Goal: Task Accomplishment & Management: Complete application form

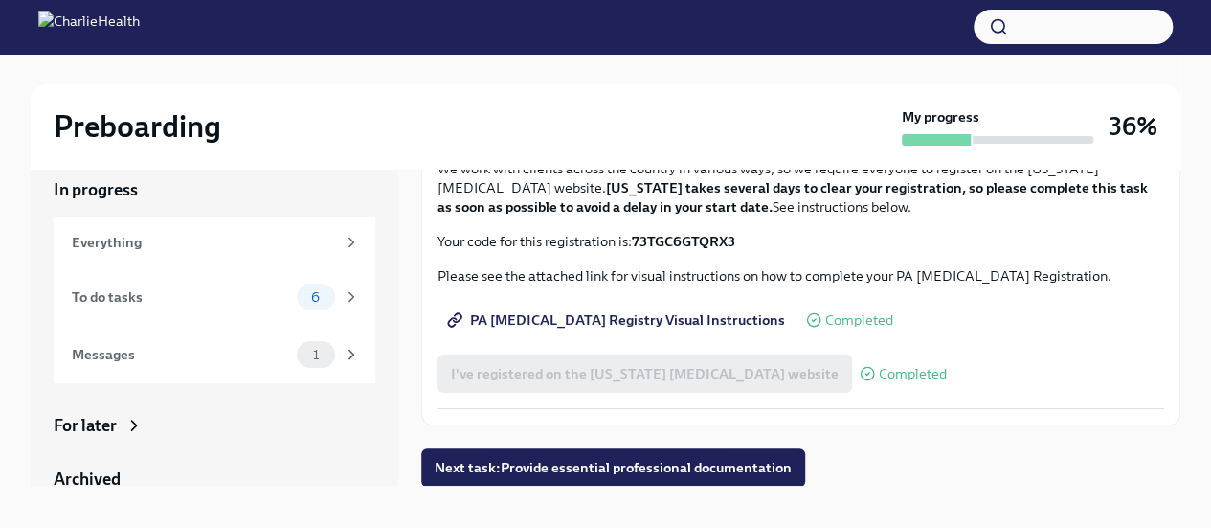
scroll to position [33, 0]
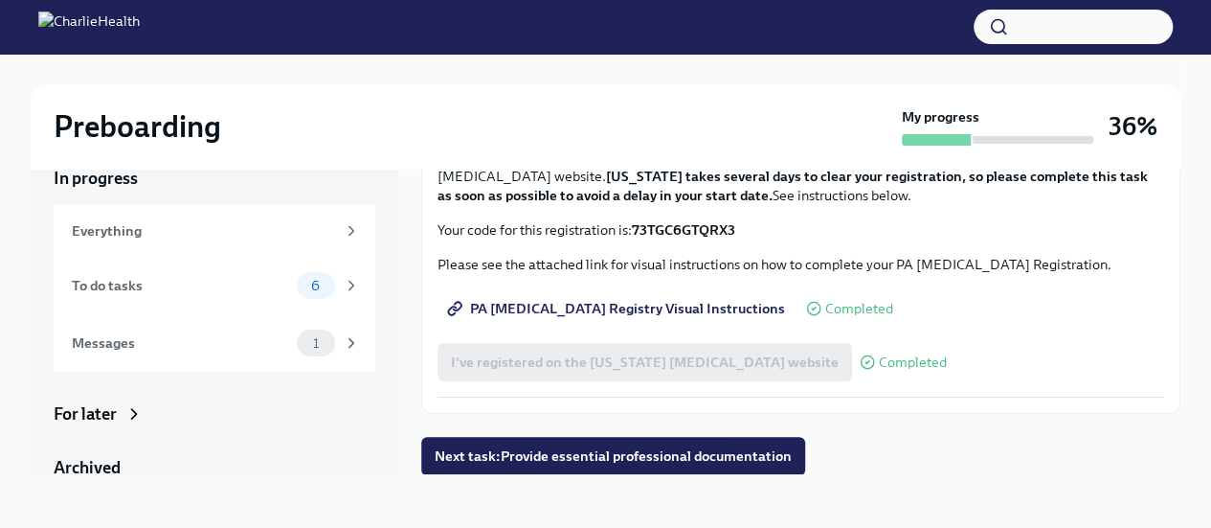
click at [607, 453] on span "Next task : Provide essential professional documentation" at bounding box center [613, 455] width 357 height 19
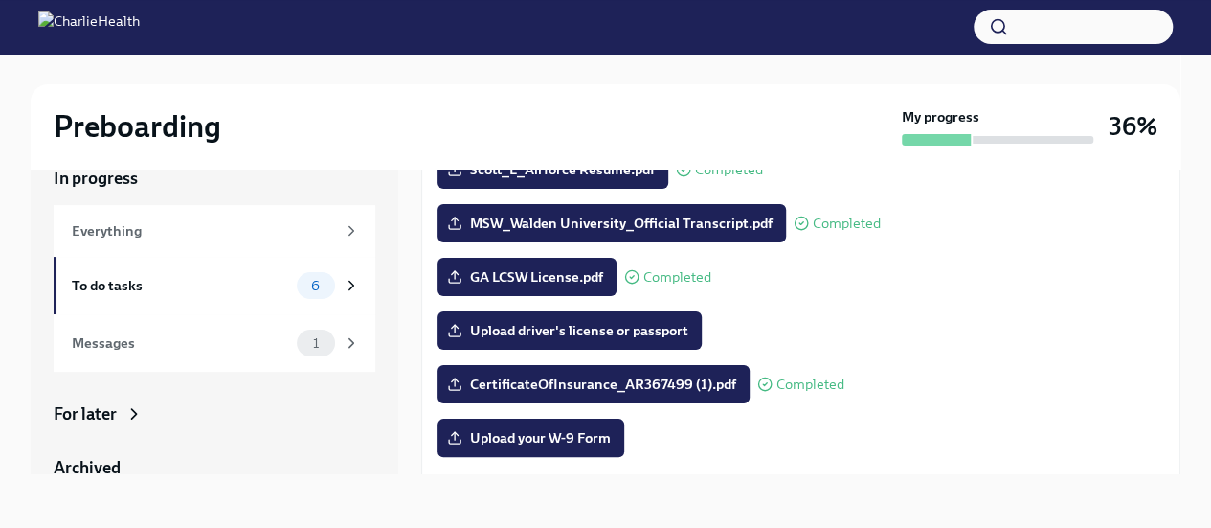
scroll to position [287, 0]
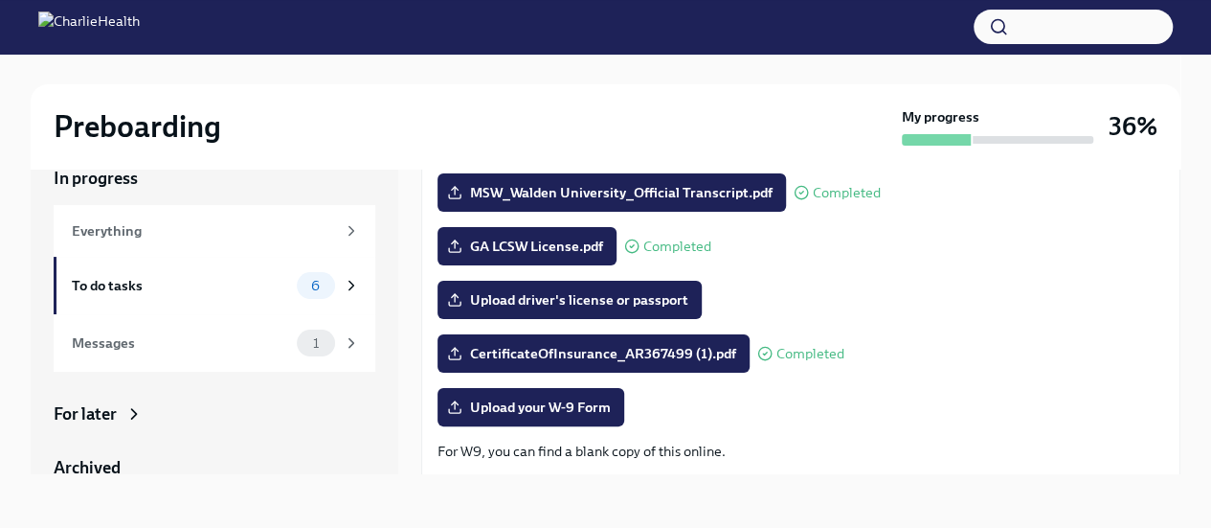
click at [654, 298] on span "Upload driver's license or passport" at bounding box center [569, 299] width 237 height 19
click at [0, 0] on input "Upload driver's license or passport" at bounding box center [0, 0] width 0 height 0
click at [582, 405] on span "Upload your W-9 Form" at bounding box center [531, 406] width 160 height 19
click at [0, 0] on input "Upload your W-9 Form" at bounding box center [0, 0] width 0 height 0
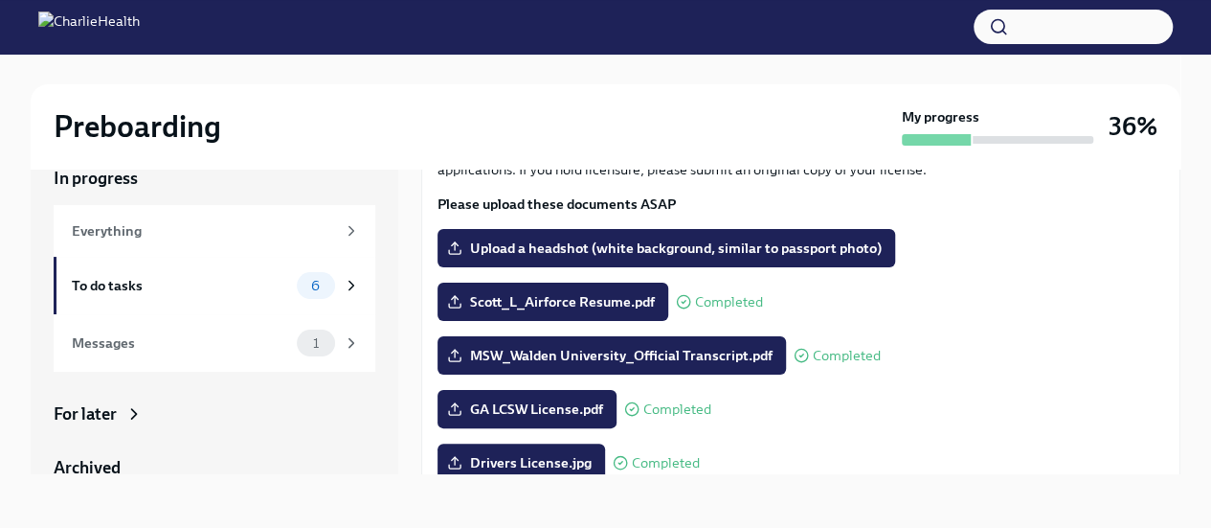
scroll to position [29, 0]
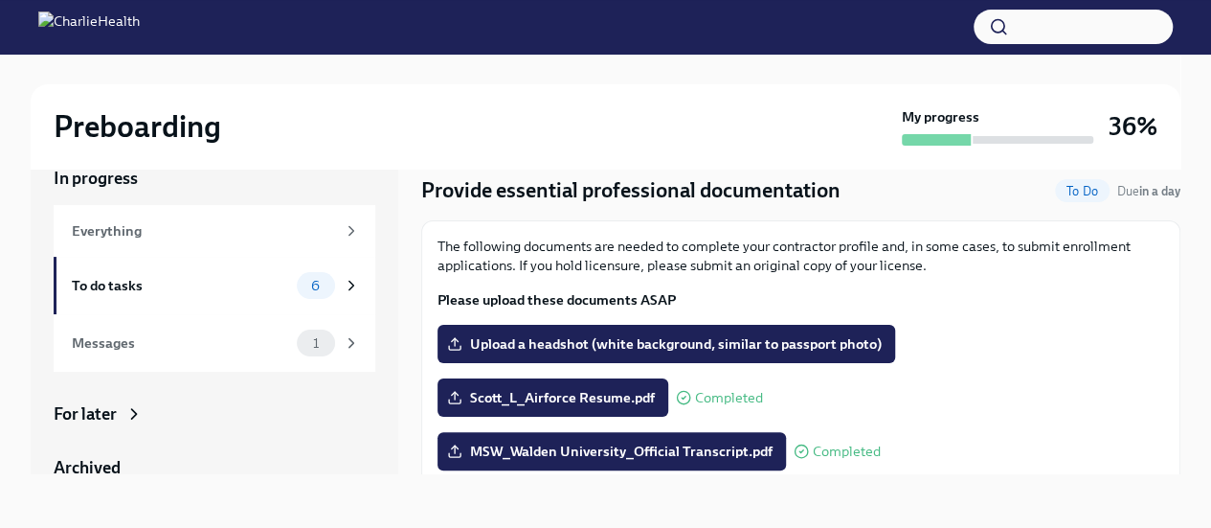
click at [670, 350] on span "Upload a headshot (white background, similar to passport photo)" at bounding box center [666, 343] width 431 height 19
click at [0, 0] on input "Upload a headshot (white background, similar to passport photo)" at bounding box center [0, 0] width 0 height 0
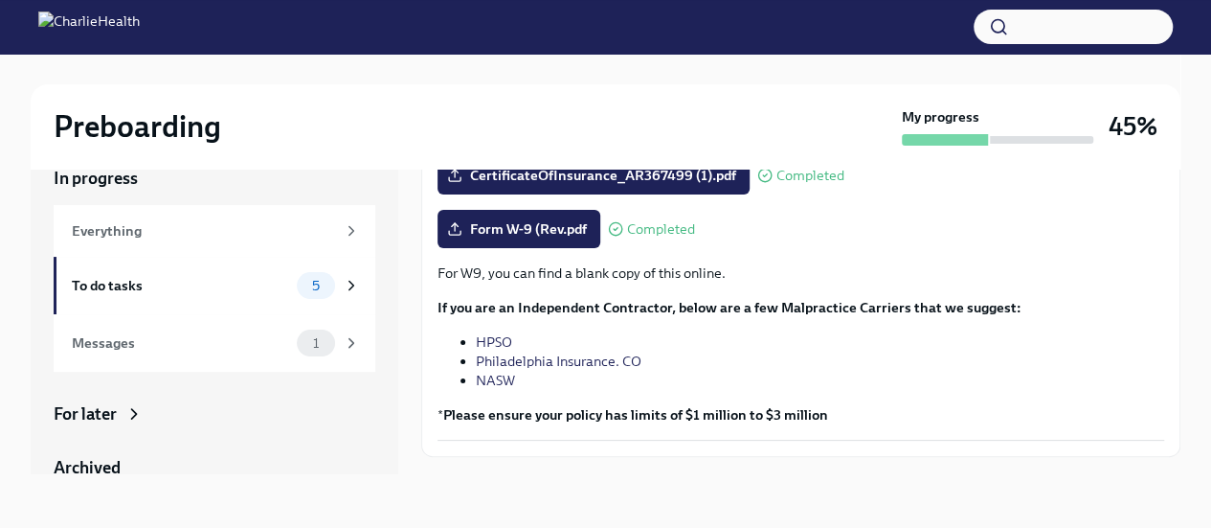
scroll to position [508, 0]
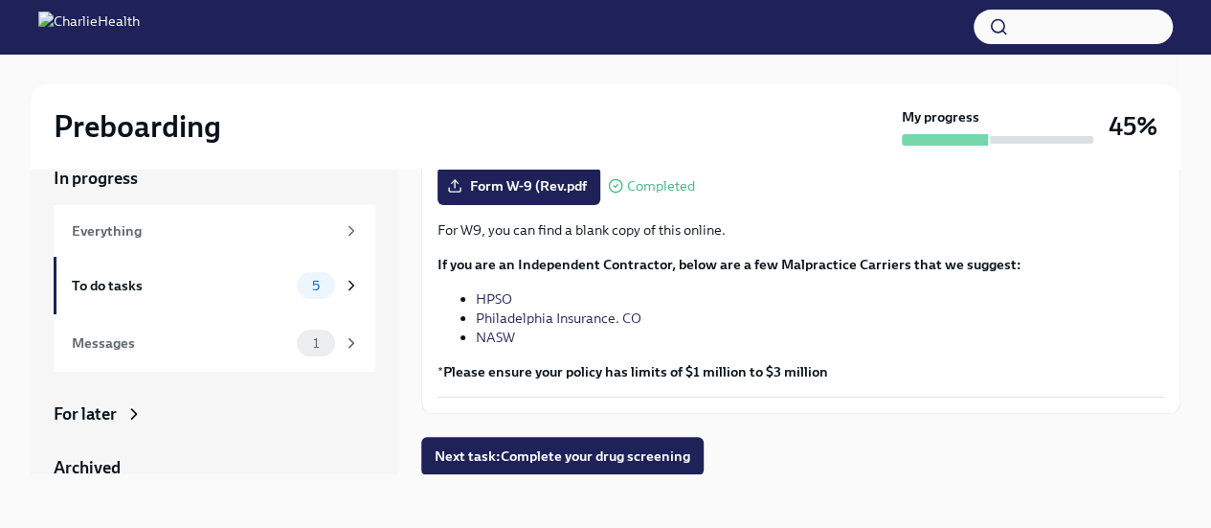
click at [600, 453] on span "Next task : Complete your drug screening" at bounding box center [563, 455] width 256 height 19
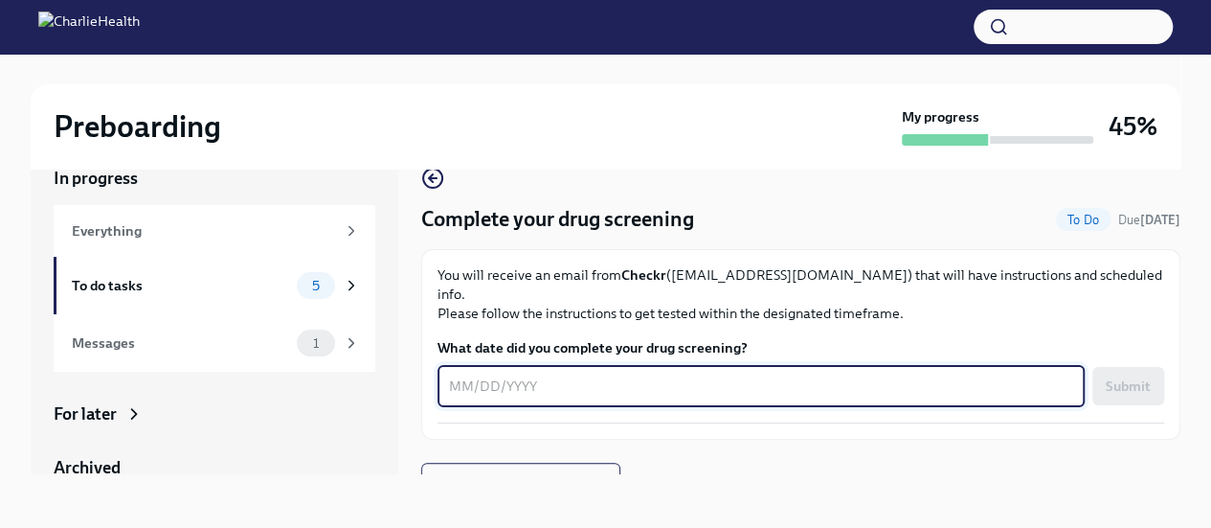
click at [452, 374] on textarea "What date did you complete your drug screening?" at bounding box center [761, 385] width 624 height 23
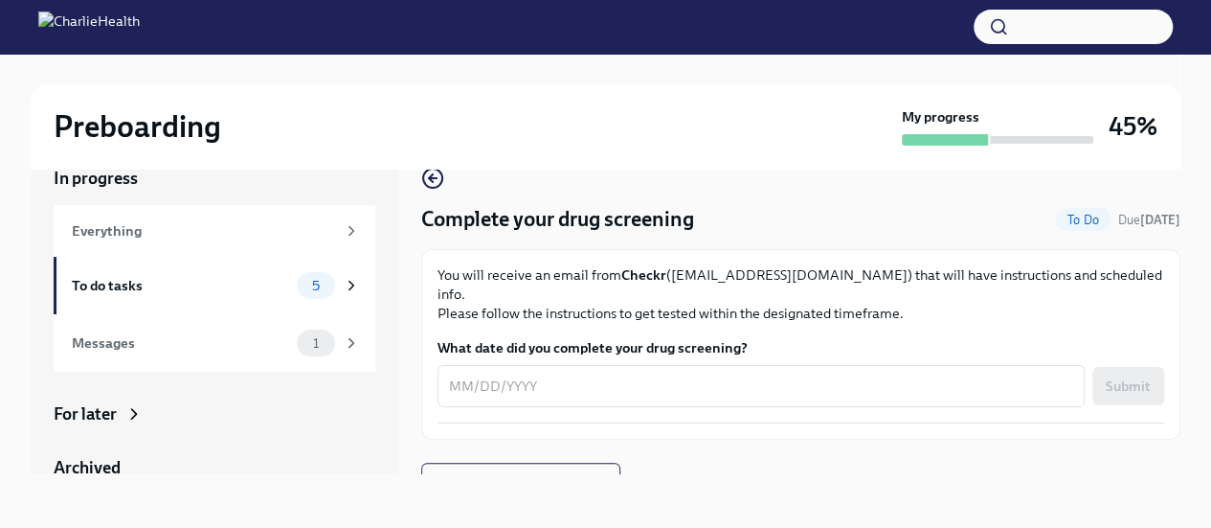
click at [454, 374] on textarea "What date did you complete your drug screening?" at bounding box center [761, 385] width 624 height 23
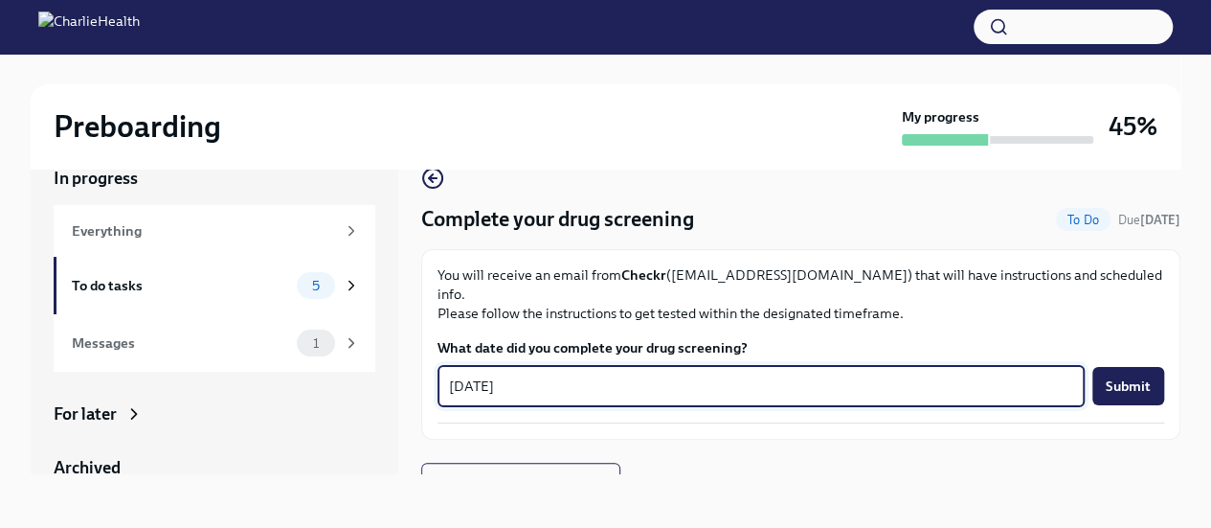
type textarea "10/01/2025"
click at [1122, 376] on span "Submit" at bounding box center [1128, 385] width 45 height 19
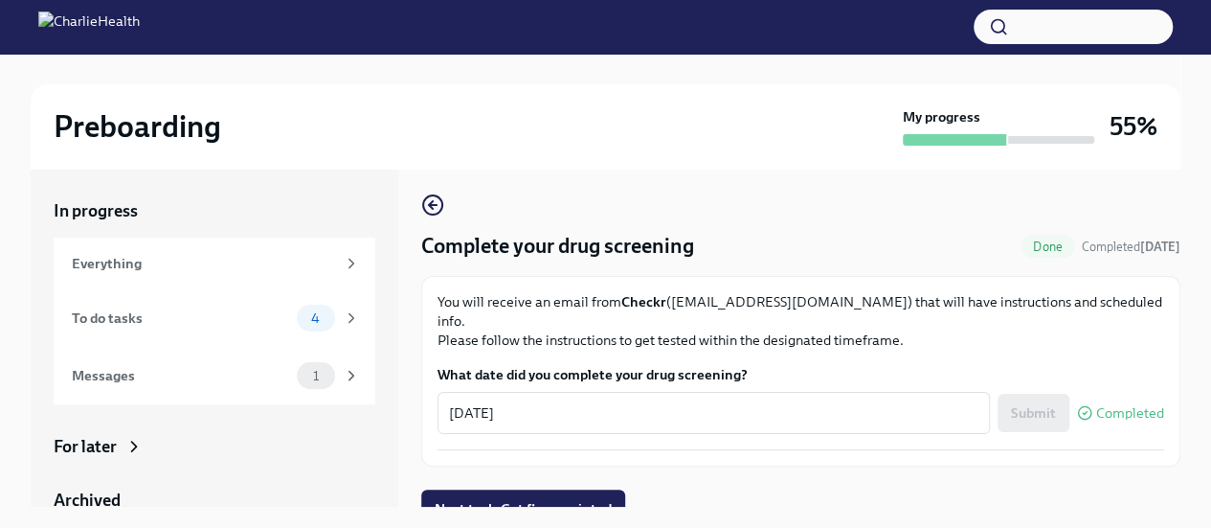
scroll to position [7, 0]
click at [567, 498] on span "Next task : Get fingerprinted" at bounding box center [523, 507] width 177 height 19
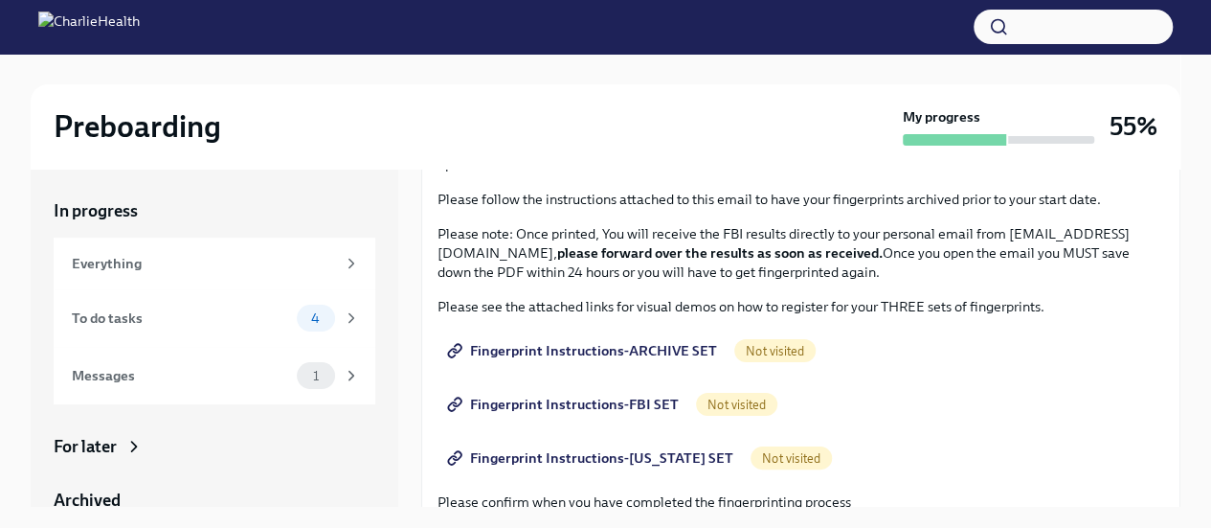
scroll to position [192, 0]
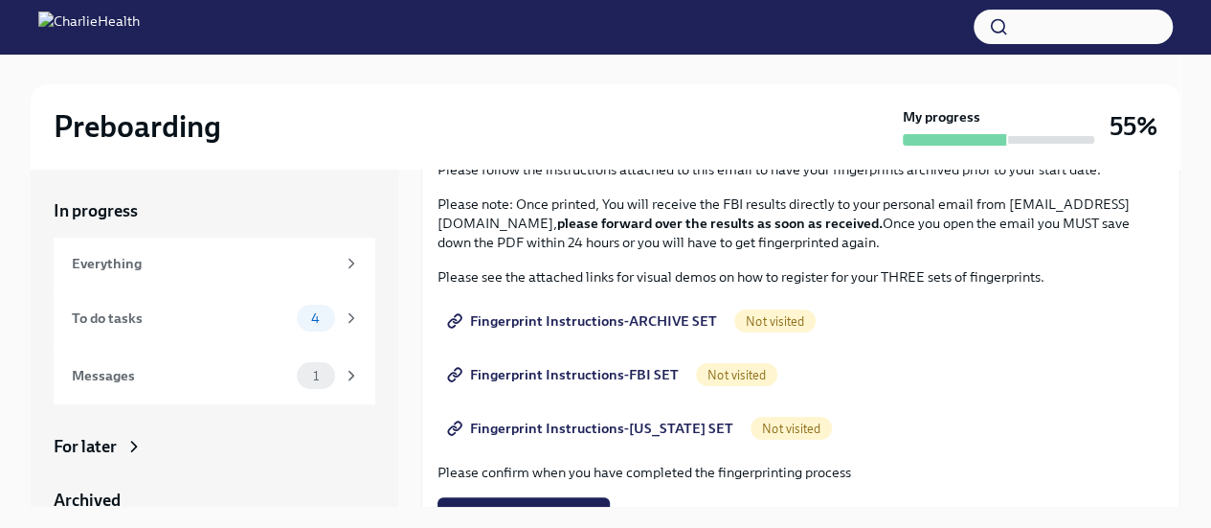
click at [607, 317] on span "Fingerprint Instructions-ARCHIVE SET" at bounding box center [584, 320] width 266 height 19
click at [614, 374] on span "Fingerprint Instructions-FBI SET" at bounding box center [565, 374] width 228 height 19
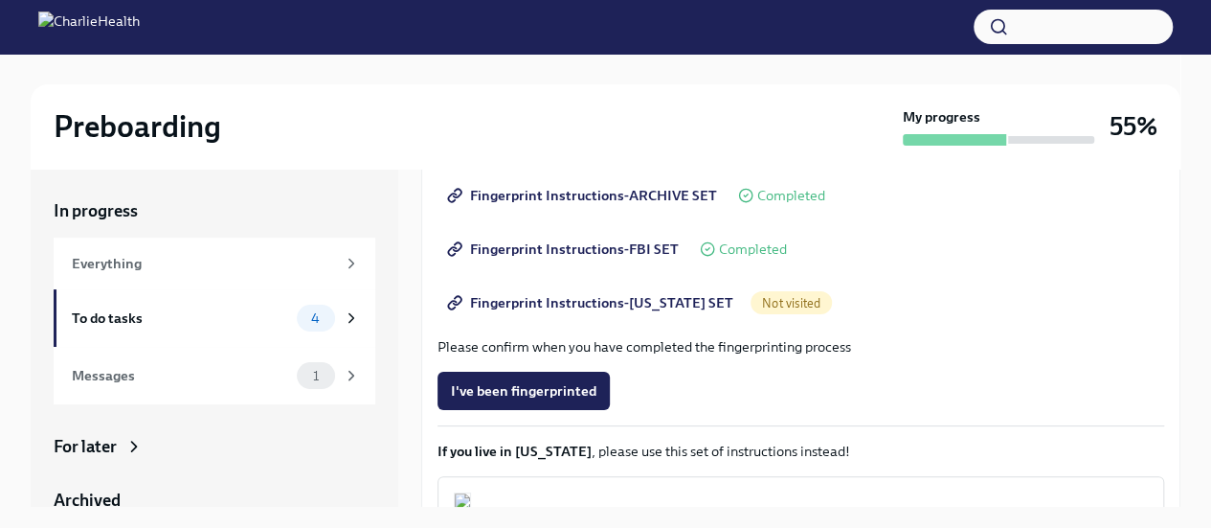
scroll to position [287, 0]
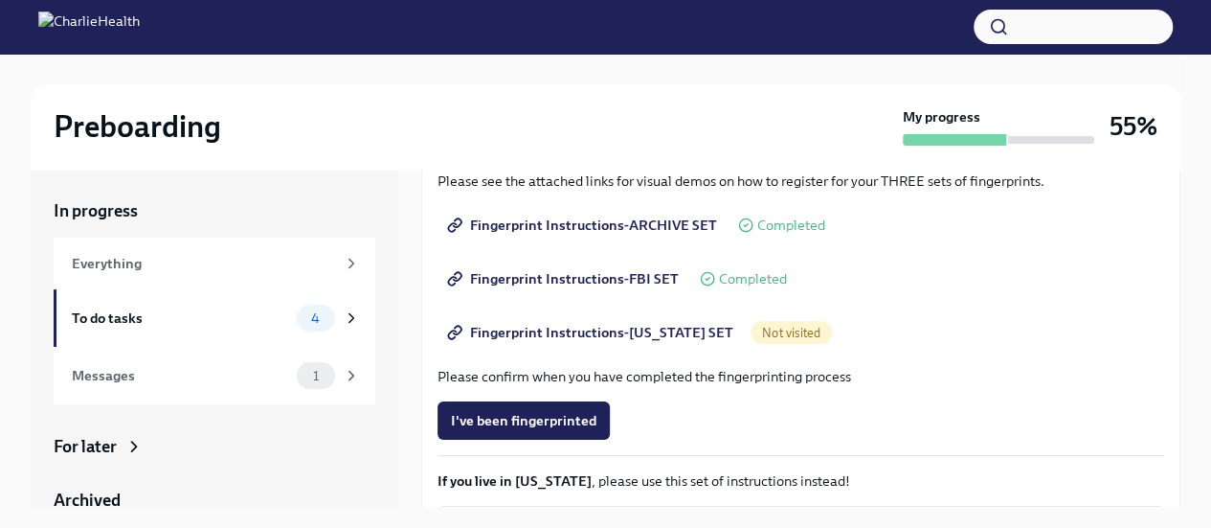
click at [654, 327] on span "Fingerprint Instructions-FLORIDA SET" at bounding box center [592, 332] width 282 height 19
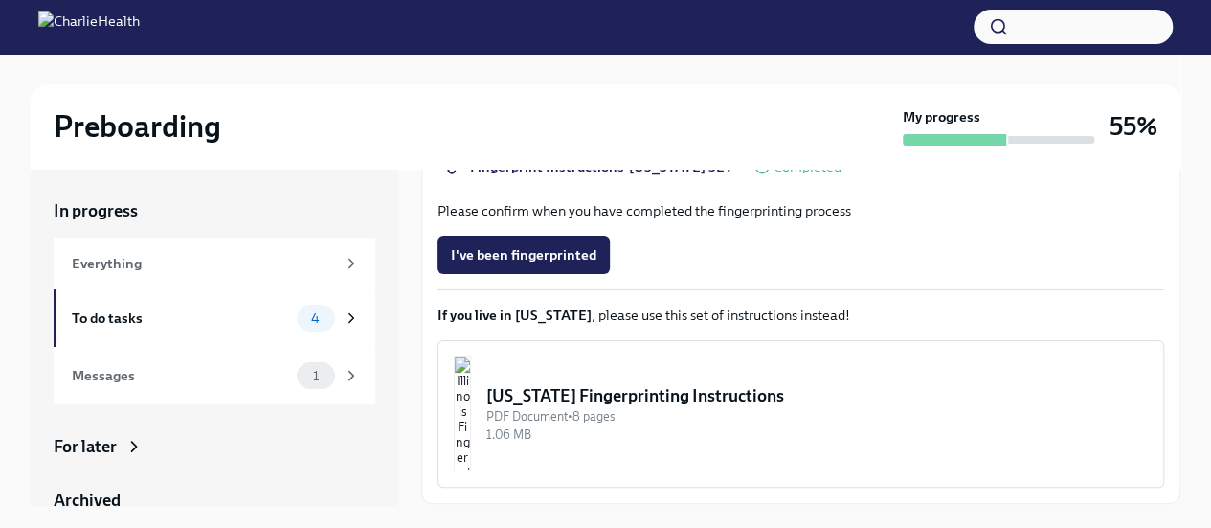
scroll to position [414, 0]
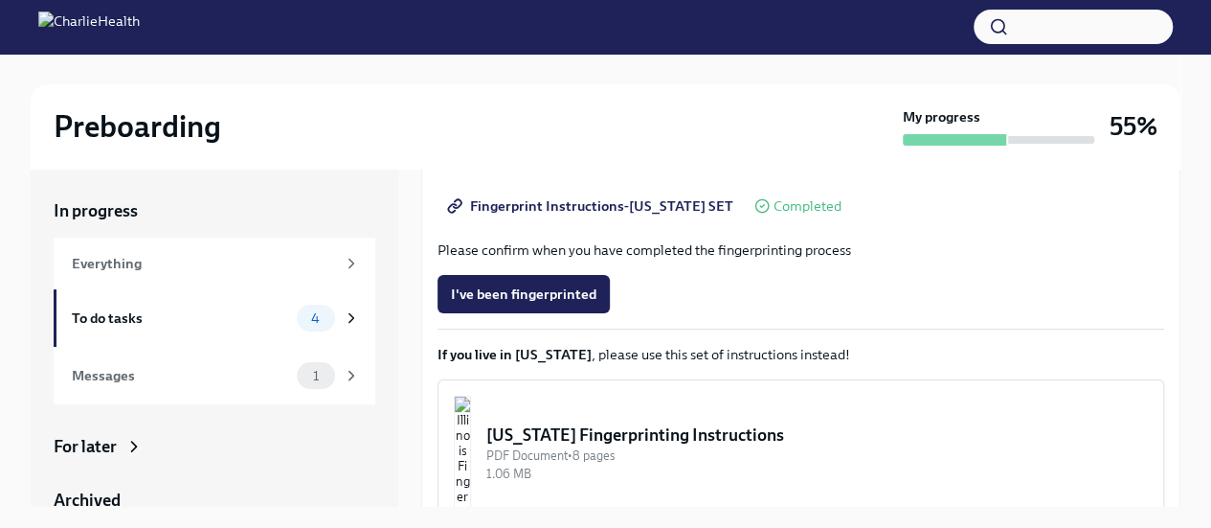
click at [350, 319] on icon at bounding box center [352, 318] width 5 height 9
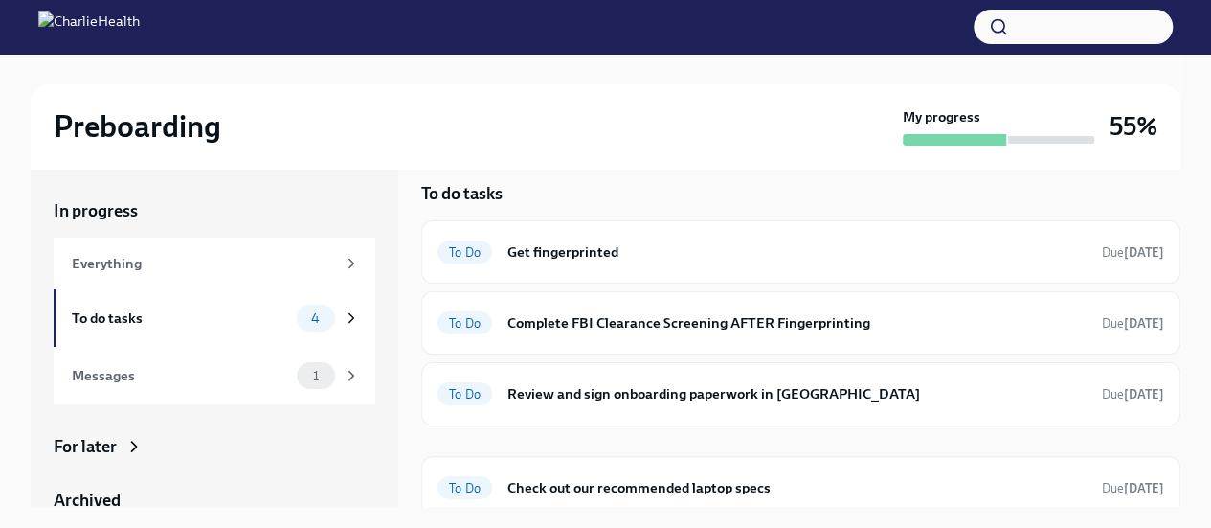
scroll to position [27, 0]
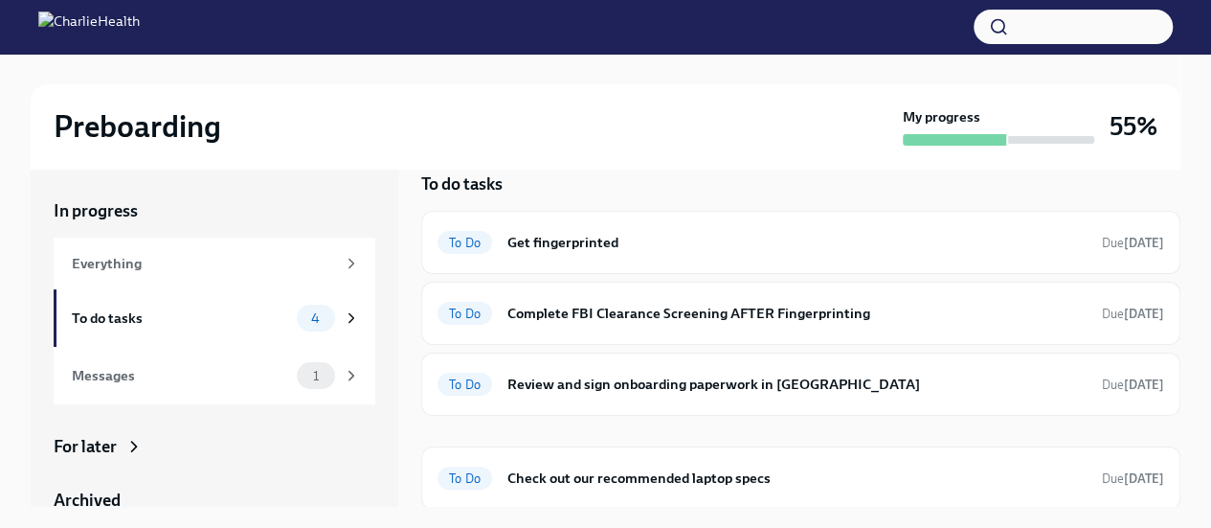
click at [723, 378] on h6 "Review and sign onboarding paperwork in UKG" at bounding box center [797, 383] width 579 height 21
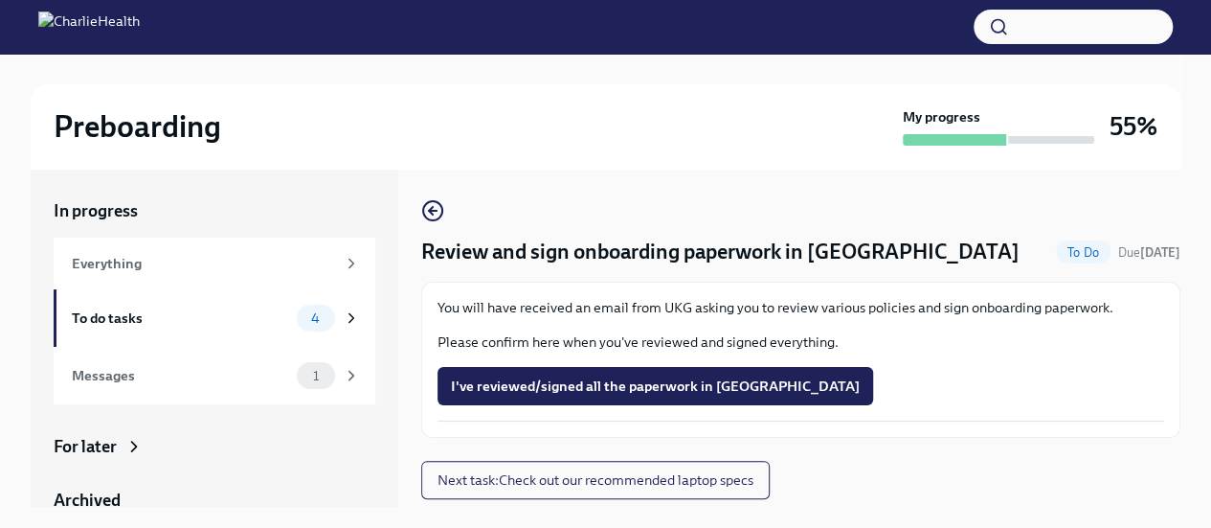
click at [599, 385] on span "I've reviewed/signed all the paperwork in UKG" at bounding box center [655, 385] width 409 height 19
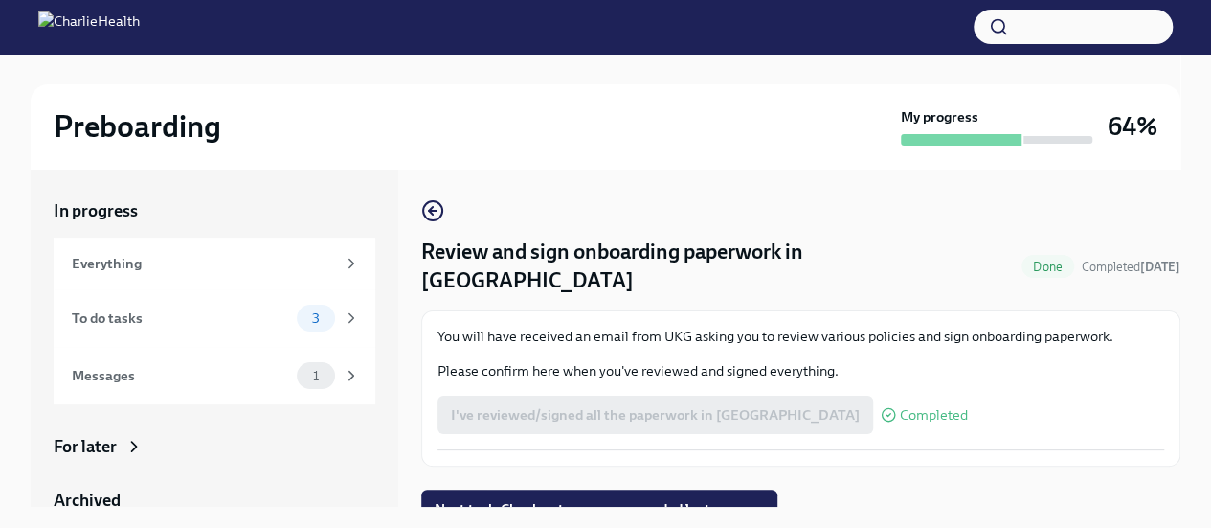
click at [534, 499] on span "Next task : Check out our recommended laptop specs" at bounding box center [599, 508] width 329 height 19
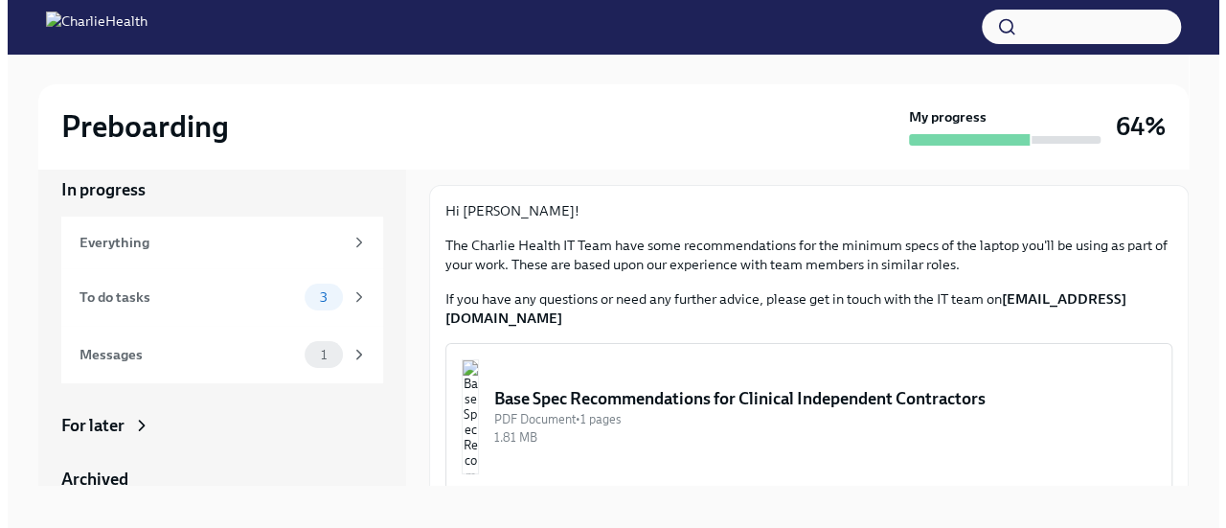
scroll to position [33, 0]
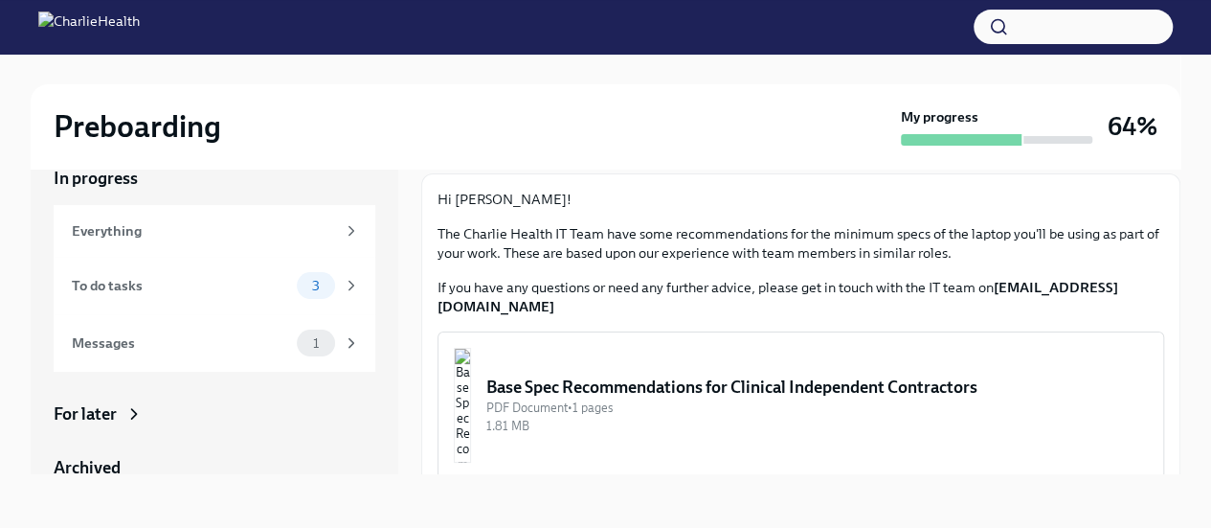
click at [723, 376] on div "Base Spec Recommendations for Clinical Independent Contractors" at bounding box center [817, 386] width 662 height 23
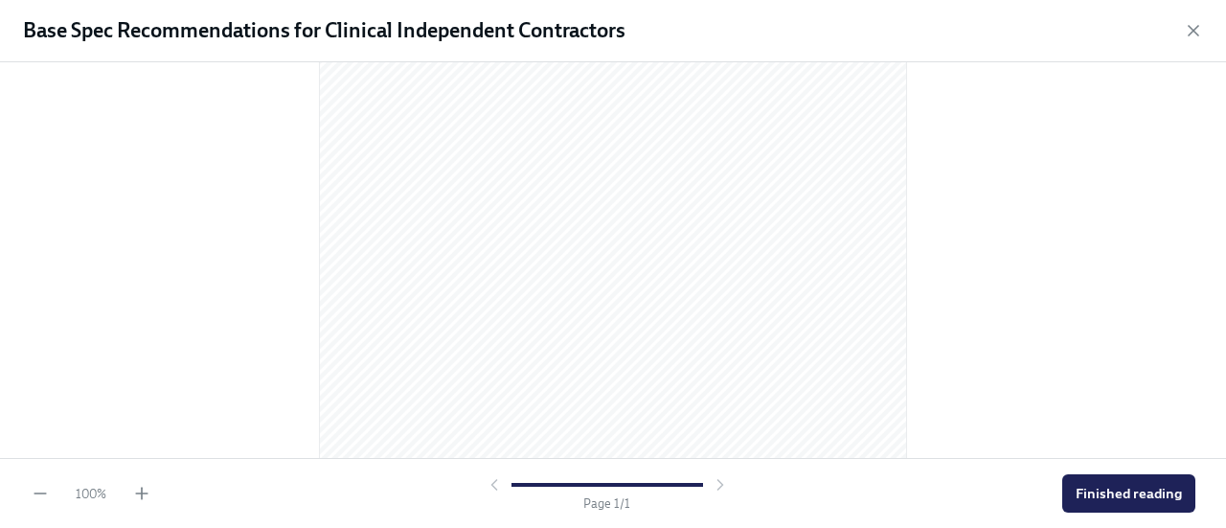
scroll to position [395, 0]
click at [1110, 499] on span "Finished reading" at bounding box center [1128, 493] width 106 height 19
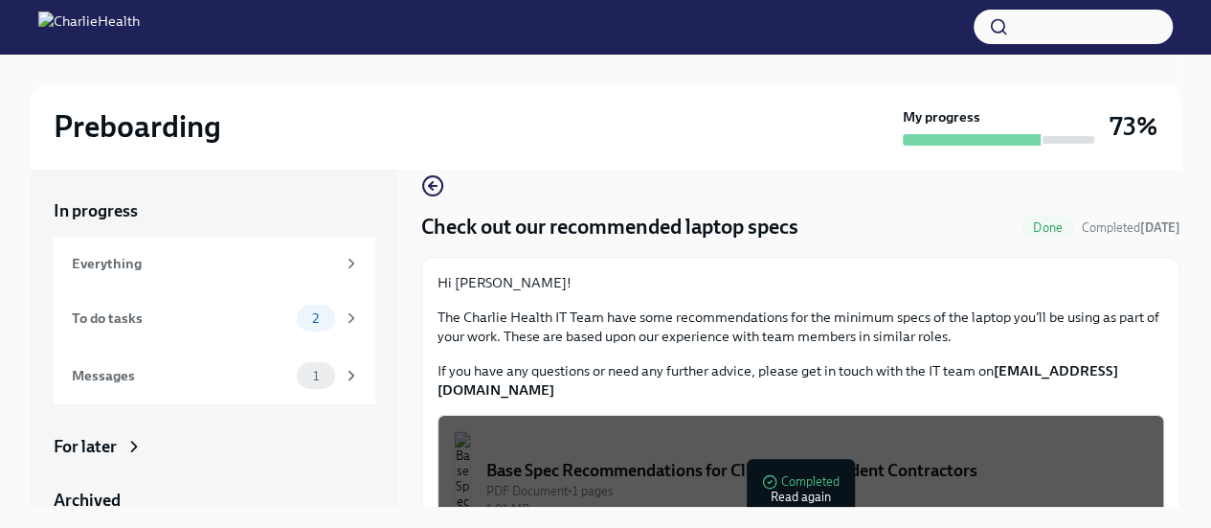
scroll to position [0, 0]
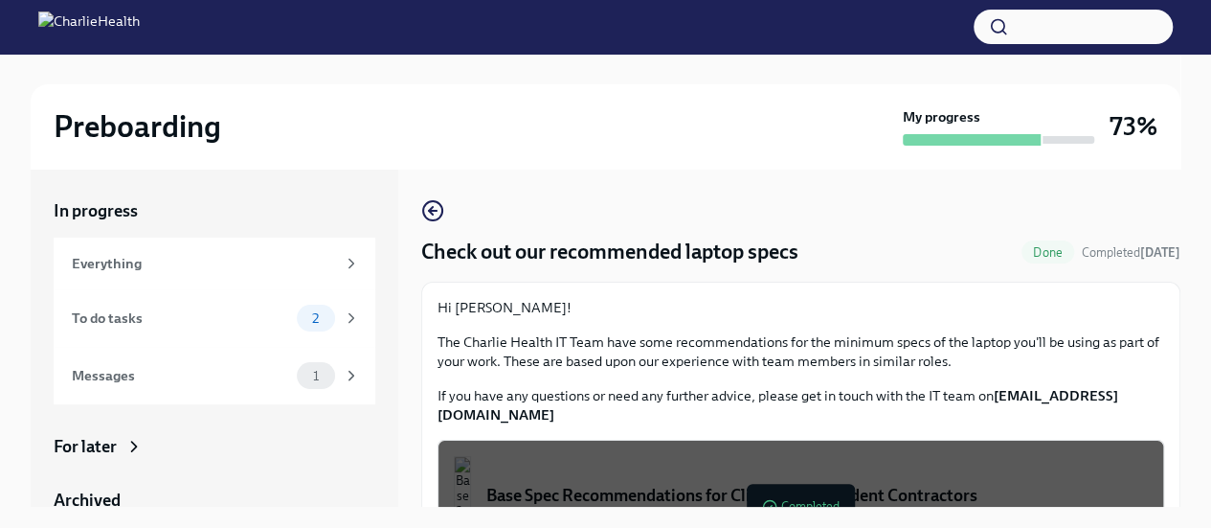
click at [280, 369] on div "Messages 1" at bounding box center [216, 375] width 288 height 27
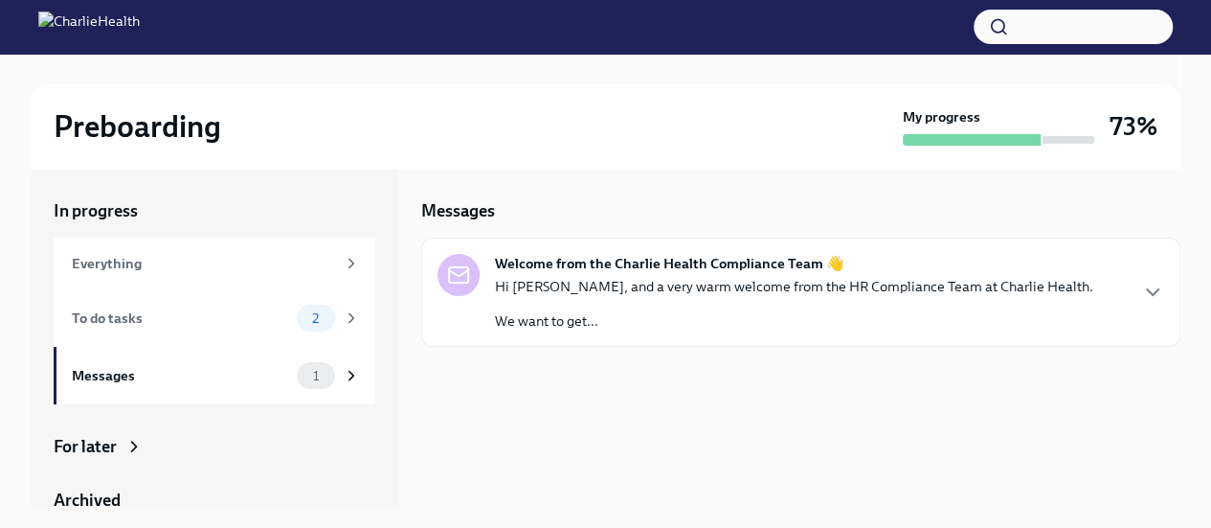
click at [657, 289] on p "Hi Lantisha, and a very warm welcome from the HR Compliance Team at Charlie Hea…" at bounding box center [794, 286] width 599 height 19
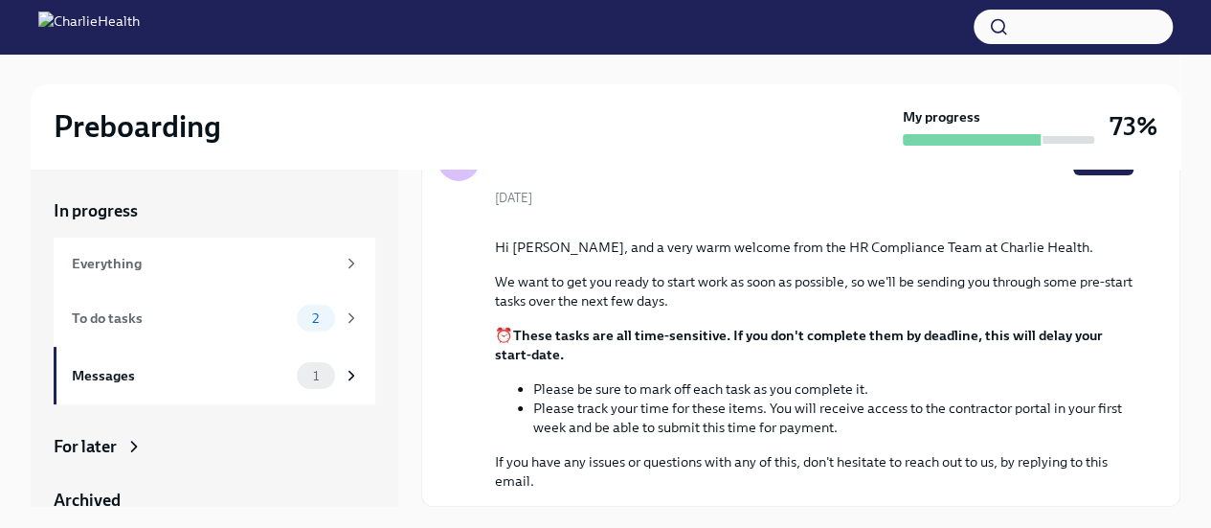
click at [160, 330] on div "To do tasks 2" at bounding box center [216, 318] width 288 height 27
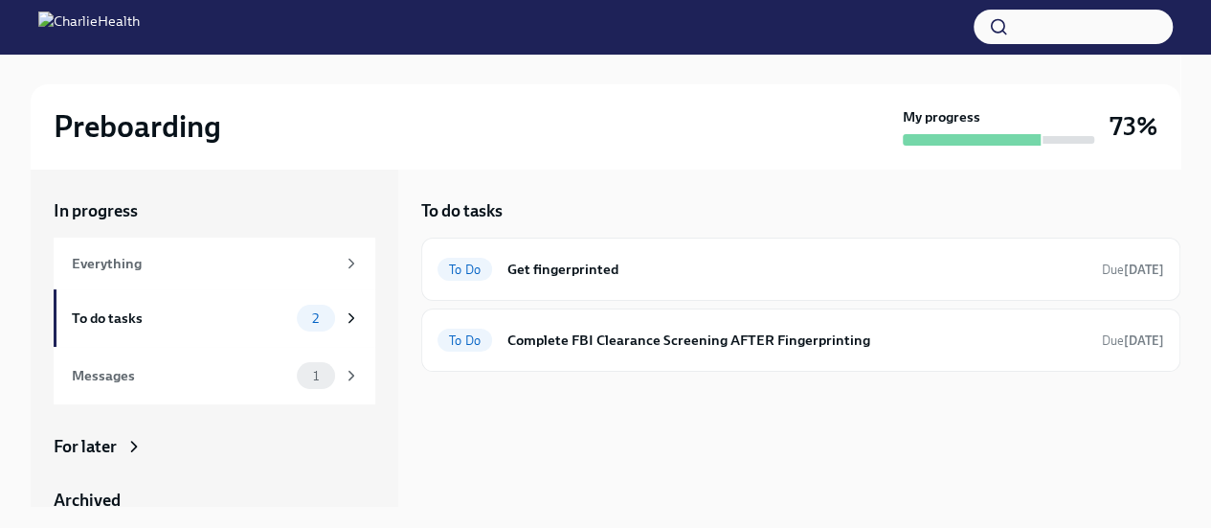
click at [791, 346] on h6 "Complete FBI Clearance Screening AFTER Fingerprinting" at bounding box center [797, 339] width 579 height 21
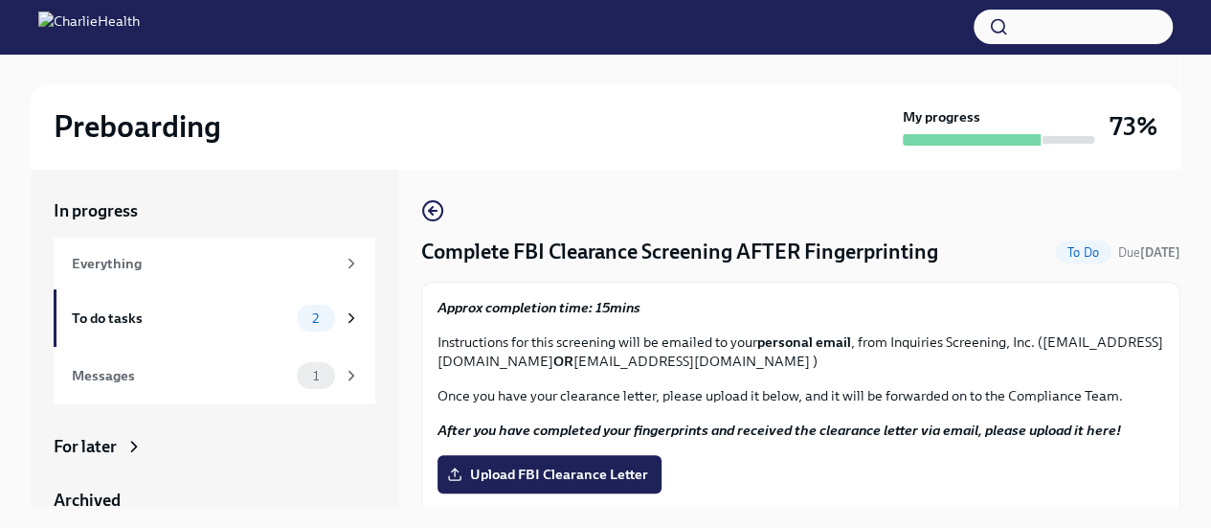
click at [180, 328] on div "To do tasks" at bounding box center [180, 317] width 217 height 21
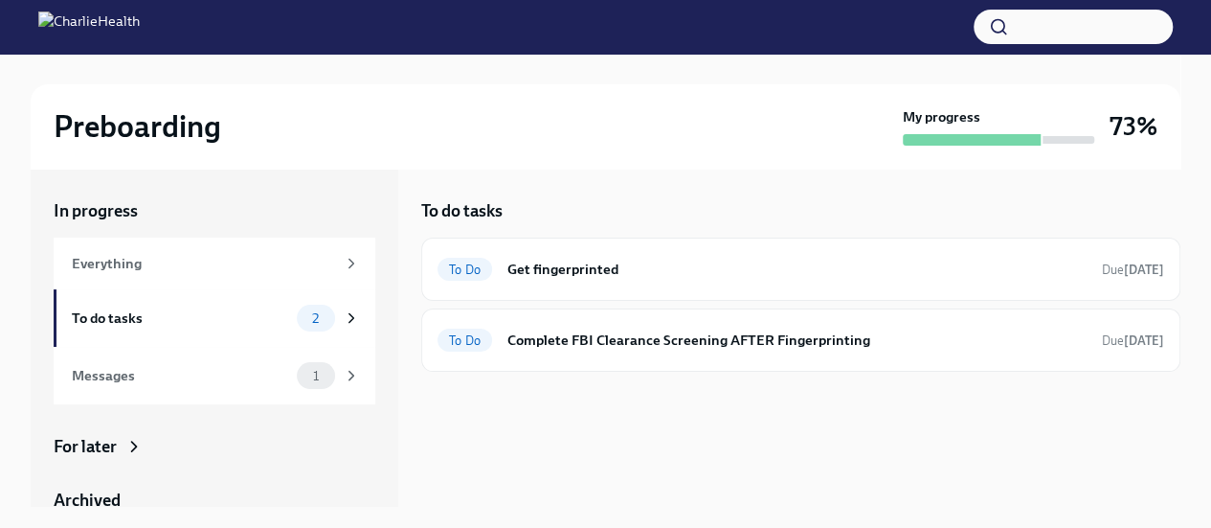
click at [760, 282] on div "To Do Get fingerprinted Due in 2 days" at bounding box center [801, 269] width 727 height 31
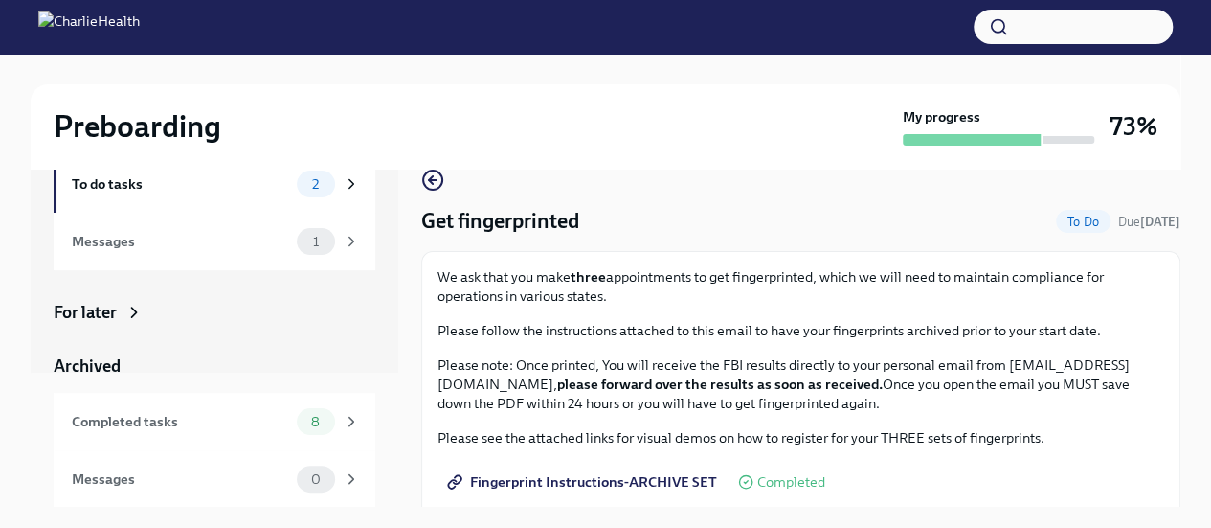
scroll to position [33, 0]
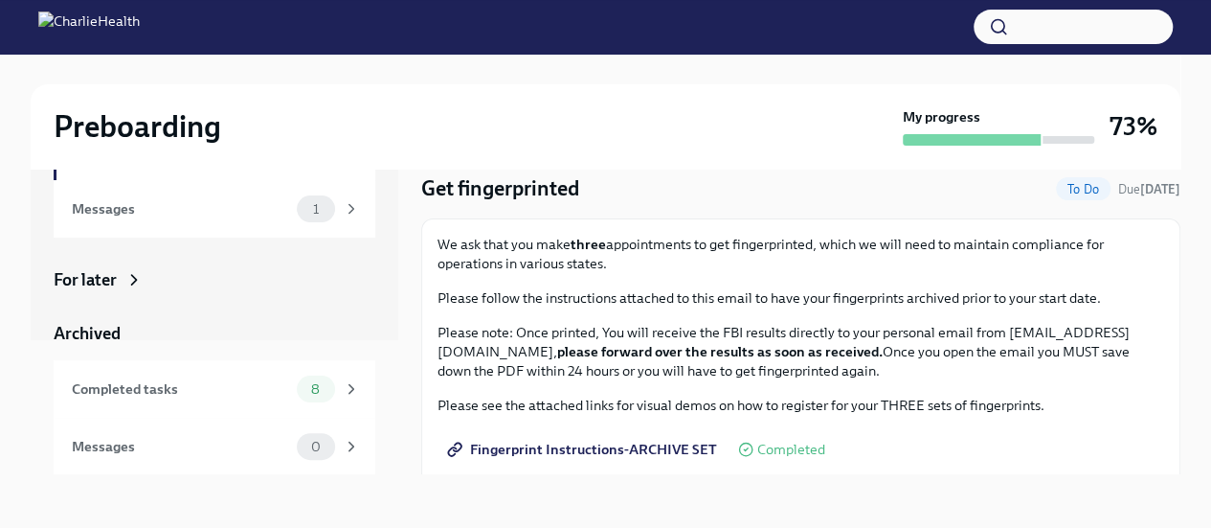
click at [197, 390] on div "Completed tasks" at bounding box center [180, 388] width 217 height 21
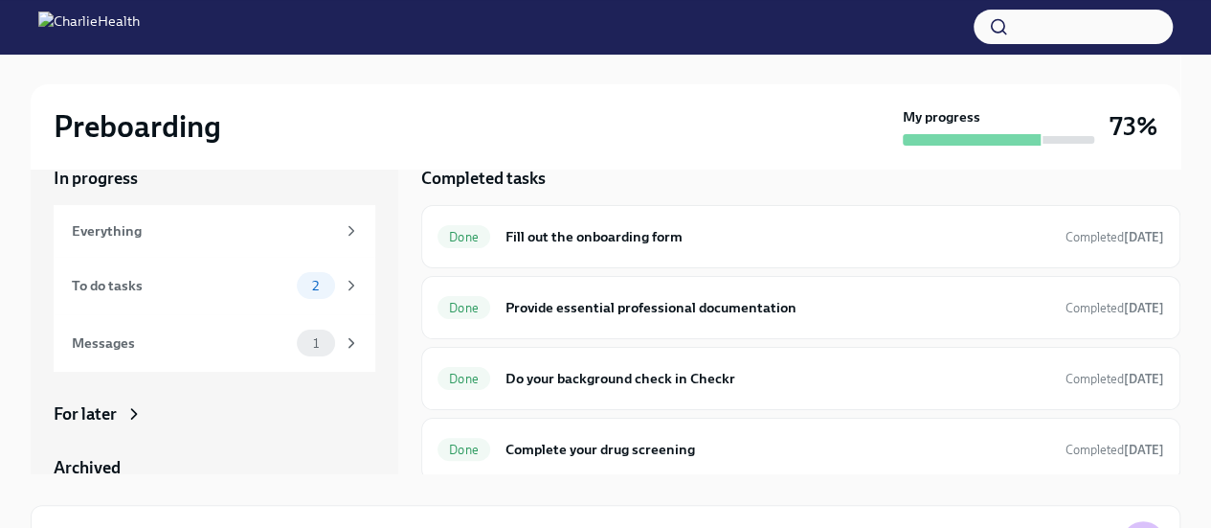
click at [644, 305] on h6 "Provide essential professional documentation" at bounding box center [778, 307] width 545 height 21
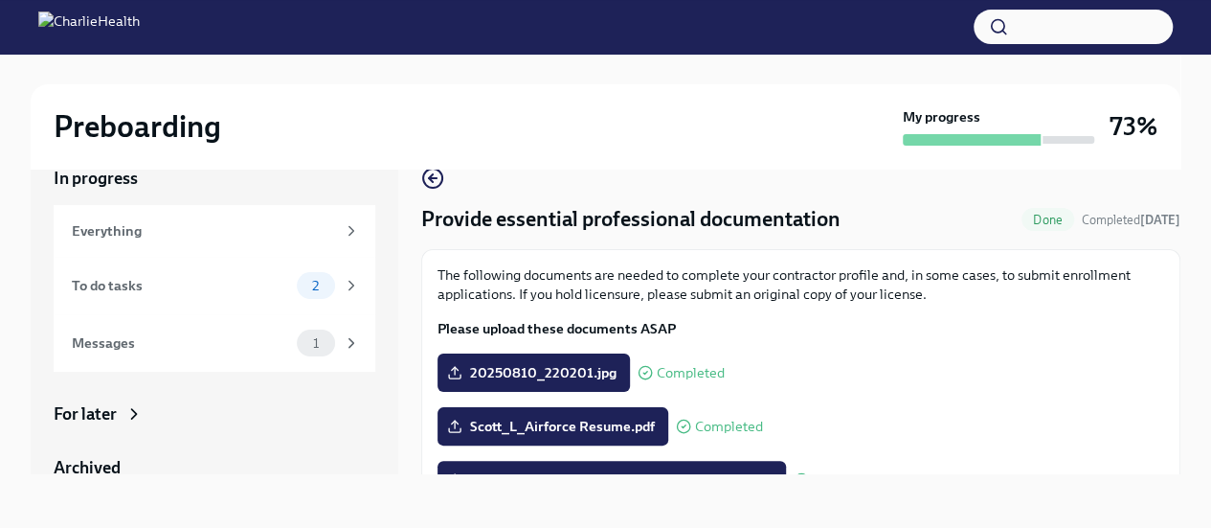
click at [592, 372] on span "20250810_220201.jpg" at bounding box center [534, 372] width 166 height 19
click at [0, 0] on input "20250810_220201.jpg" at bounding box center [0, 0] width 0 height 0
click at [552, 369] on span "20250810_220201.jpg" at bounding box center [534, 372] width 166 height 19
click at [0, 0] on input "20250810_220201.jpg" at bounding box center [0, 0] width 0 height 0
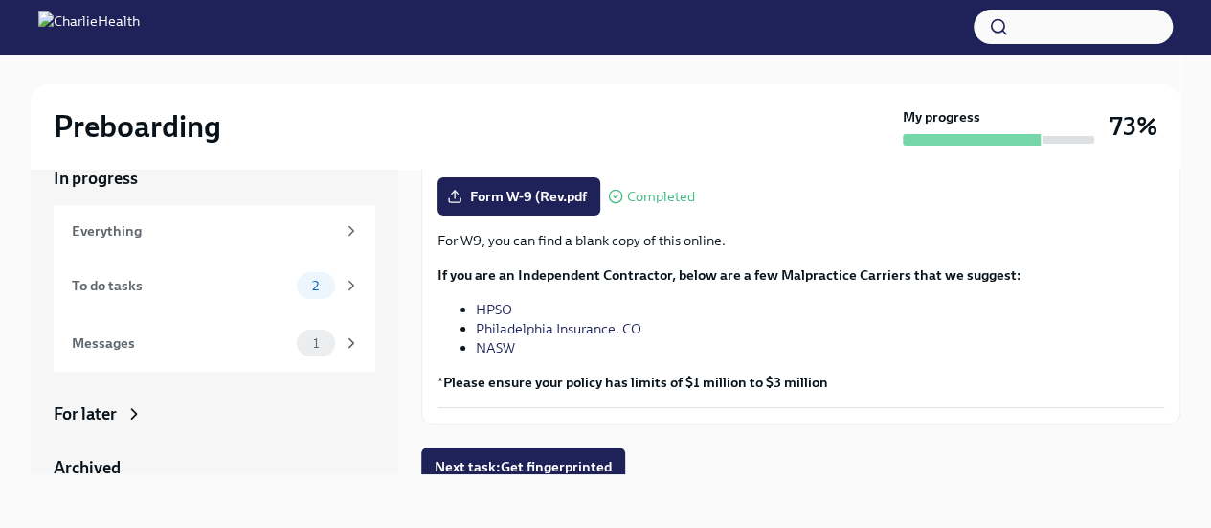
scroll to position [508, 0]
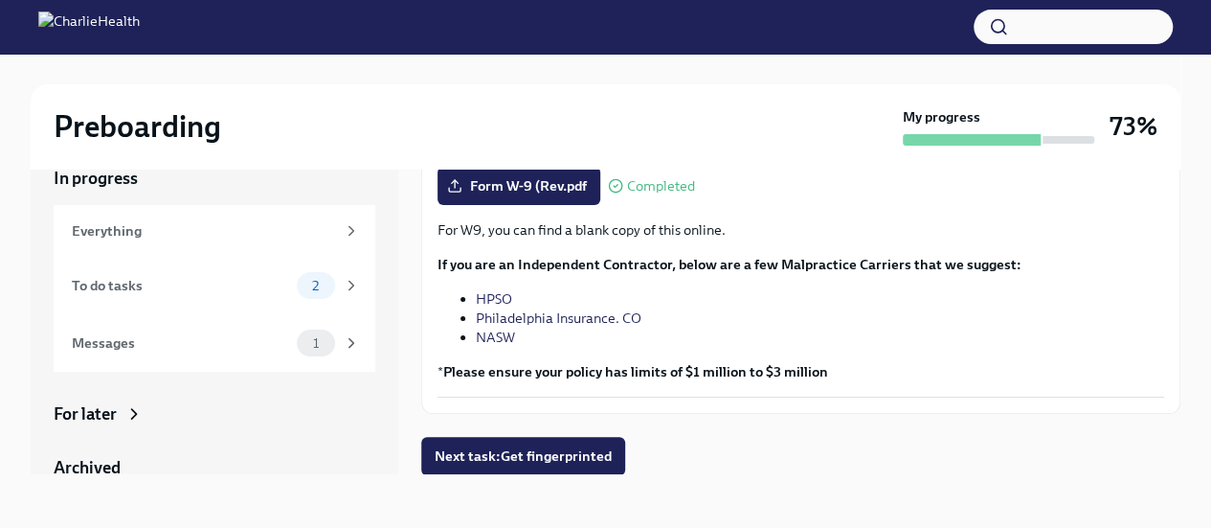
click at [529, 459] on span "Next task : Get fingerprinted" at bounding box center [523, 455] width 177 height 19
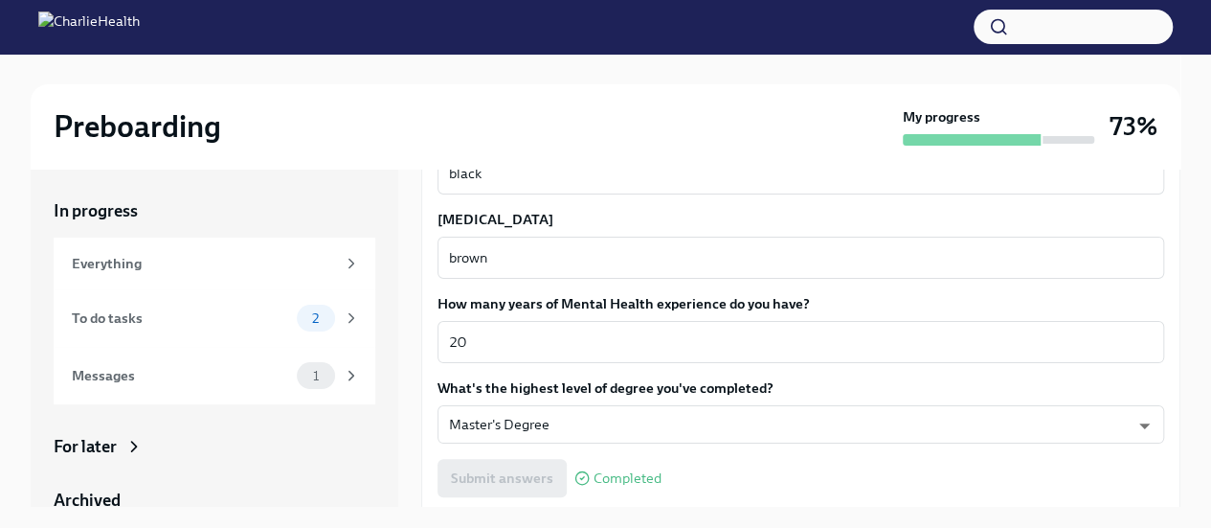
scroll to position [1853, 0]
